Goal: Use online tool/utility: Utilize a website feature to perform a specific function

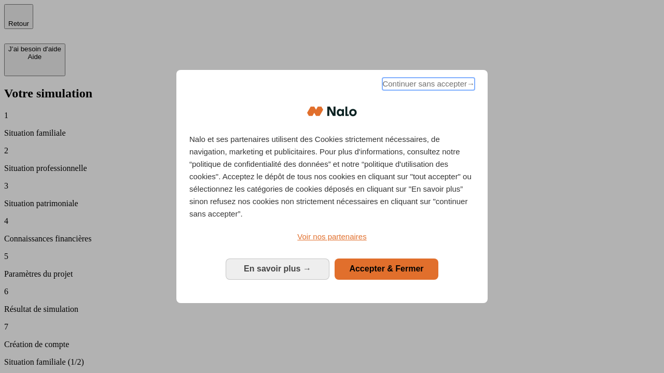
click at [427, 86] on span "Continuer sans accepter →" at bounding box center [428, 84] width 92 height 12
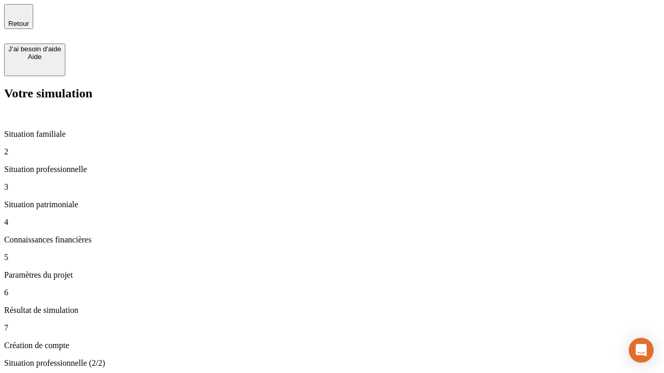
type input "30 000"
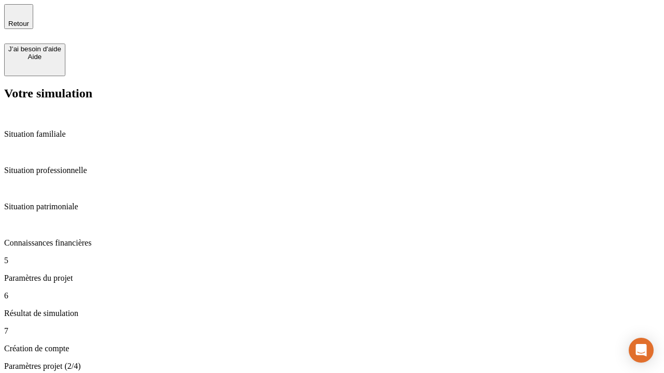
type input "25"
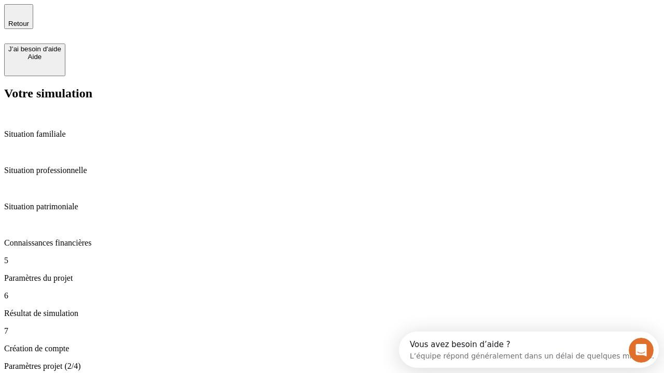
type input "1 000"
type input "640"
